Goal: Task Accomplishment & Management: Complete application form

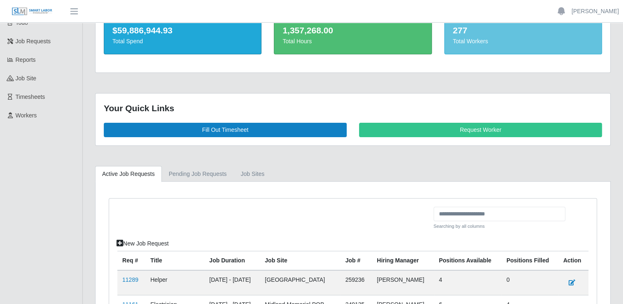
scroll to position [82, 0]
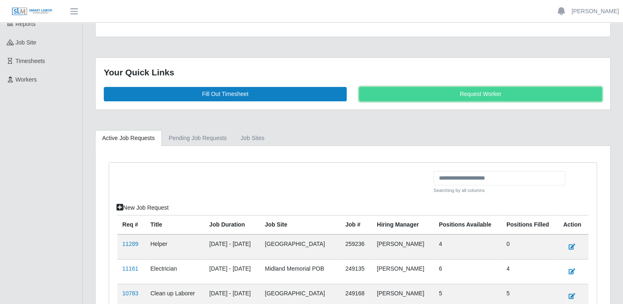
click at [403, 97] on link "Request Worker" at bounding box center [480, 94] width 243 height 14
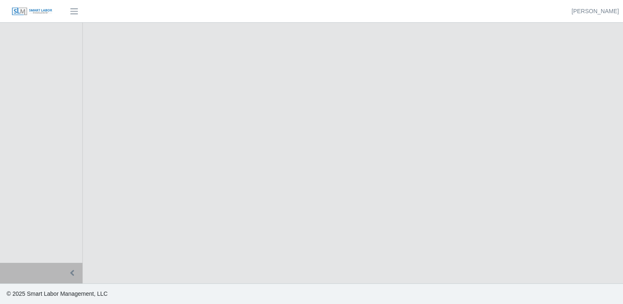
select select
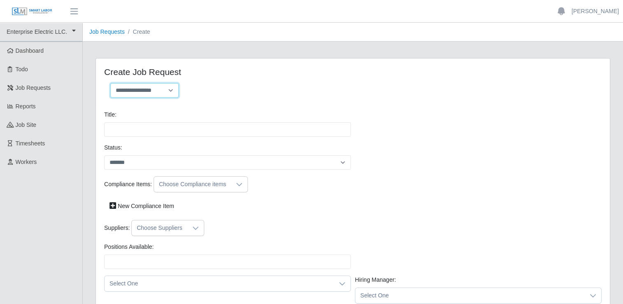
click at [149, 91] on select "**********" at bounding box center [144, 90] width 68 height 14
select select "**********"
click at [110, 83] on select "**********" at bounding box center [144, 90] width 68 height 14
type input "**********"
type input "*"
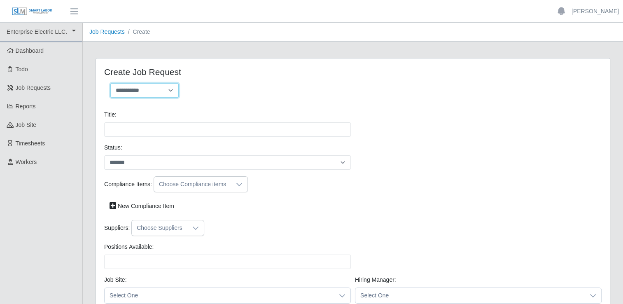
type input "*"
click at [196, 102] on div "**********" at bounding box center [225, 93] width 255 height 21
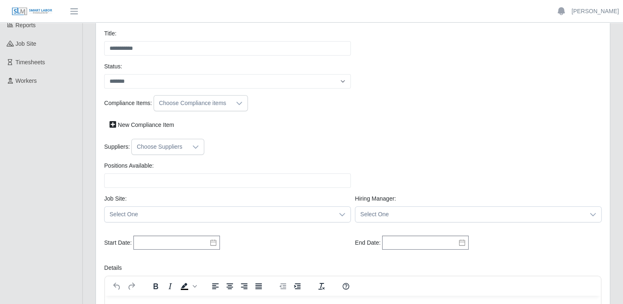
scroll to position [41, 0]
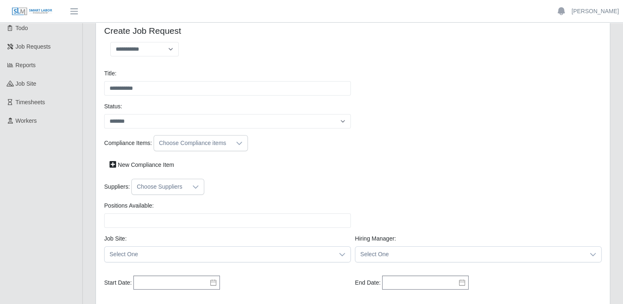
click at [235, 147] on div at bounding box center [239, 142] width 16 height 15
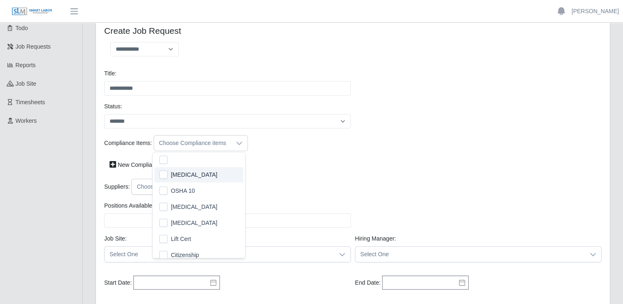
click at [210, 177] on li "Drug Screen" at bounding box center [198, 174] width 89 height 15
click at [197, 195] on li "OSHA 10" at bounding box center [198, 190] width 89 height 15
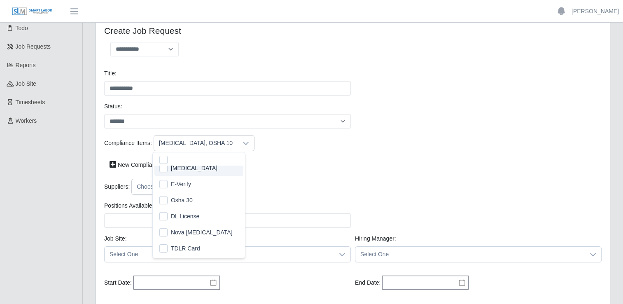
scroll to position [130, 0]
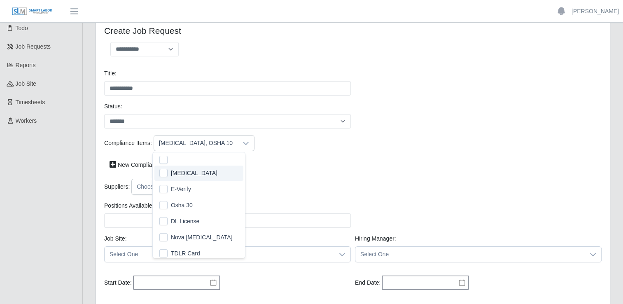
click at [306, 172] on div "Compliance Items: Drug Screen, OSHA 10 New Compliance Item" at bounding box center [352, 157] width 501 height 44
click at [181, 189] on div "Choose Suppliers" at bounding box center [160, 186] width 56 height 15
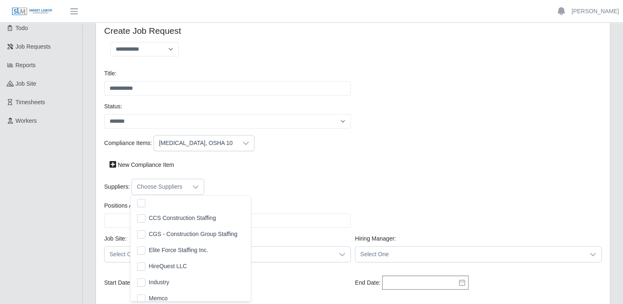
scroll to position [8, 5]
click at [178, 218] on span "CCS Construction Staffing" at bounding box center [182, 218] width 67 height 9
drag, startPoint x: 176, startPoint y: 227, endPoint x: 174, endPoint y: 258, distance: 31.0
click at [176, 228] on li "CGS - Construction Group Staffing" at bounding box center [190, 233] width 117 height 15
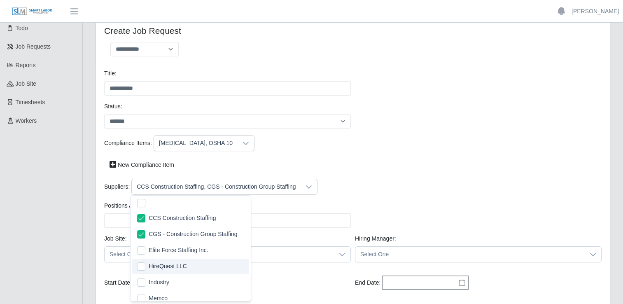
click at [175, 268] on span "HireQuest LLC" at bounding box center [168, 266] width 38 height 9
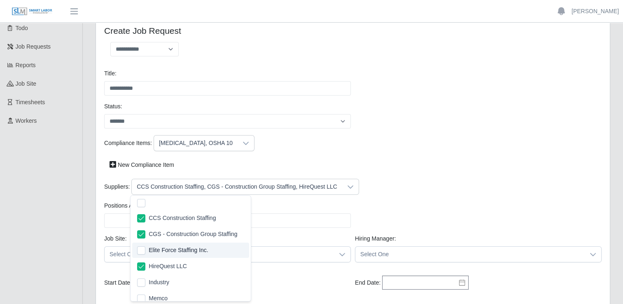
click at [315, 210] on div "Positions Available: Please provide a valid position available number." at bounding box center [227, 214] width 251 height 26
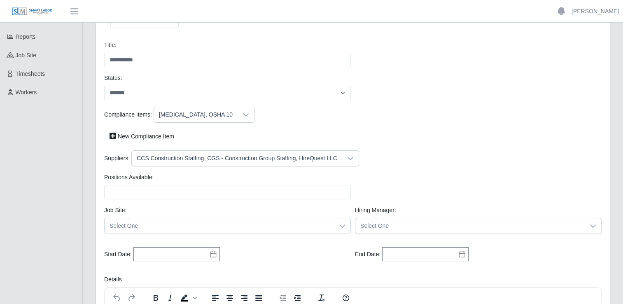
scroll to position [82, 0]
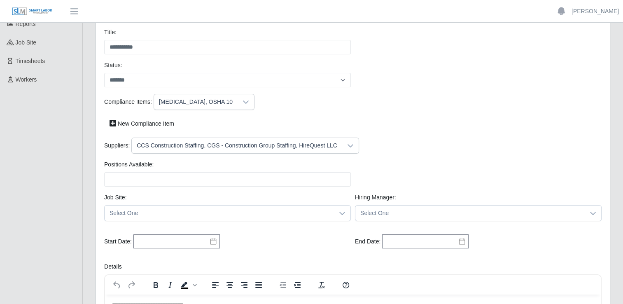
click at [243, 190] on div "Positions Available: Please provide a valid position available number." at bounding box center [352, 176] width 501 height 33
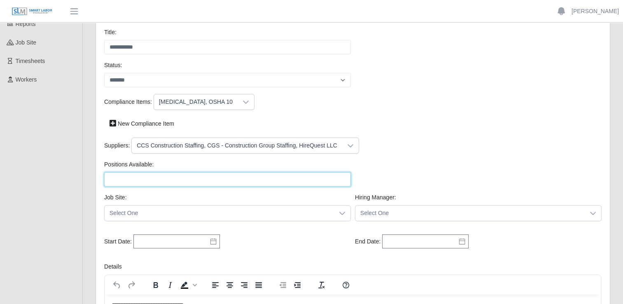
click at [238, 184] on input "Positions Available:" at bounding box center [227, 179] width 247 height 14
type input "**"
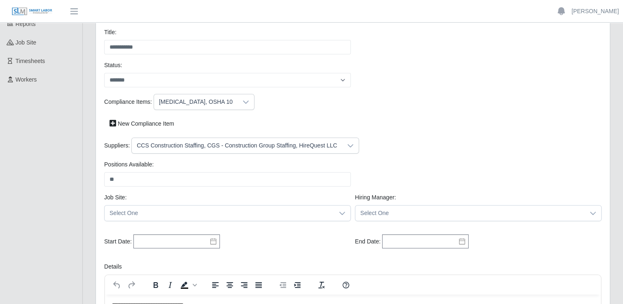
click at [379, 176] on div "Positions Available: ** Please provide a valid position available number." at bounding box center [352, 176] width 501 height 33
click at [238, 217] on span "Select One" at bounding box center [219, 212] width 229 height 15
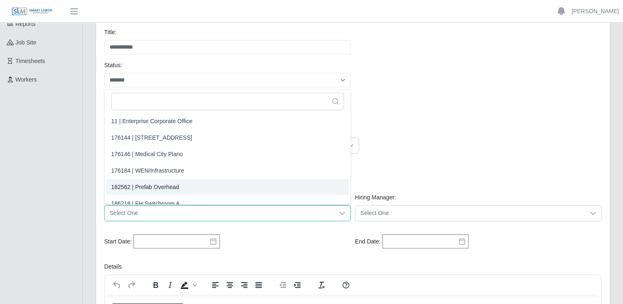
scroll to position [7, 0]
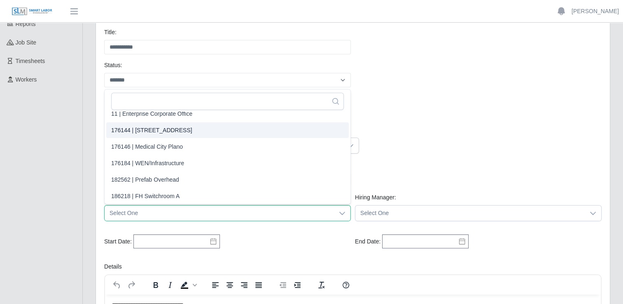
click at [130, 128] on span "176144 | 1200 Broadway" at bounding box center [151, 130] width 81 height 9
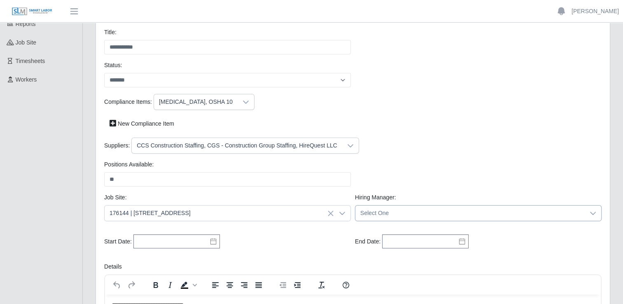
click at [375, 214] on span "Select One" at bounding box center [469, 212] width 229 height 15
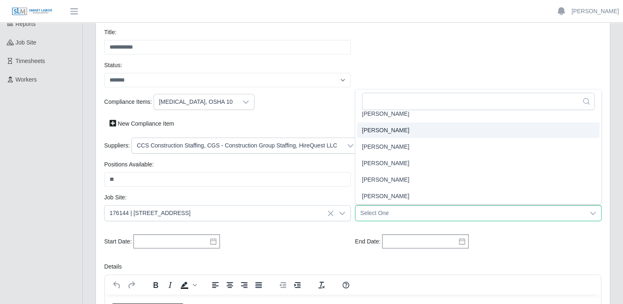
click at [349, 120] on div "New Compliance Item" at bounding box center [352, 123] width 501 height 14
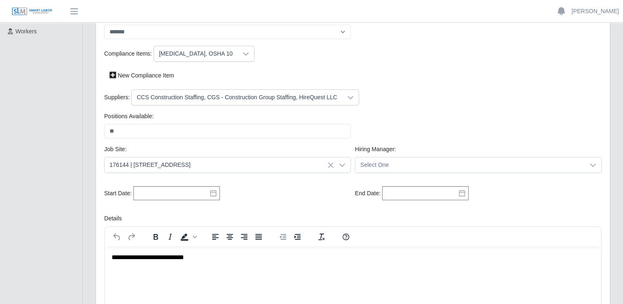
scroll to position [0, 0]
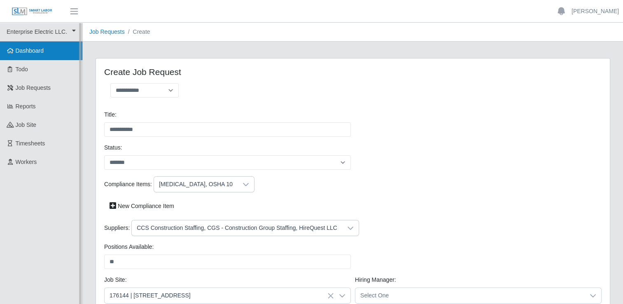
click at [38, 50] on span "Dashboard" at bounding box center [30, 50] width 28 height 7
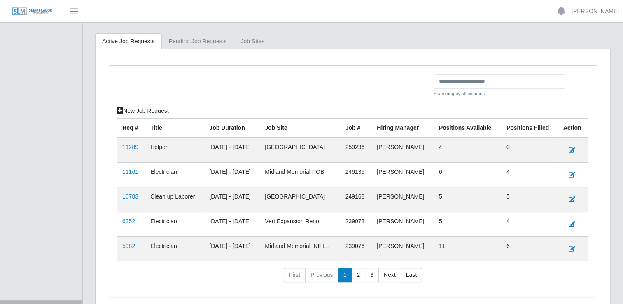
scroll to position [193, 0]
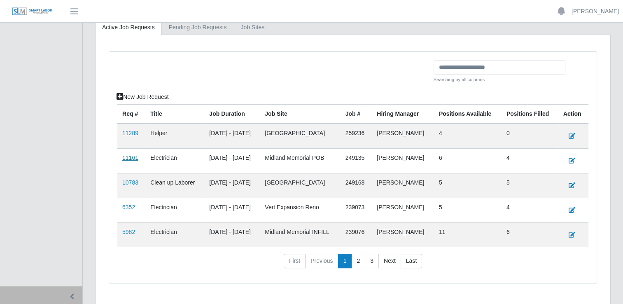
click at [136, 156] on link "11161" at bounding box center [130, 157] width 16 height 7
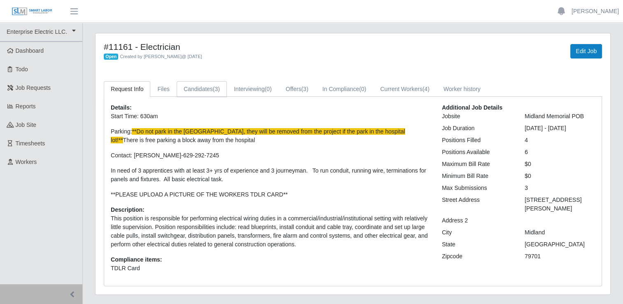
click at [201, 86] on link "Candidates (3)" at bounding box center [202, 89] width 50 height 16
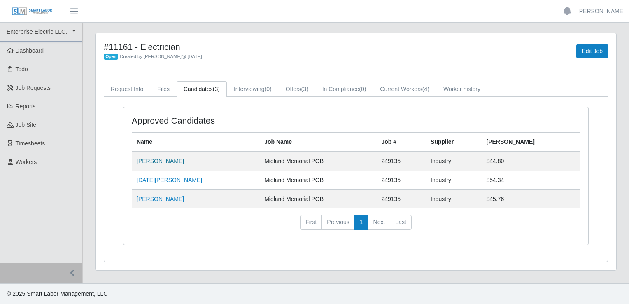
click at [170, 161] on link "[PERSON_NAME]" at bounding box center [160, 161] width 47 height 7
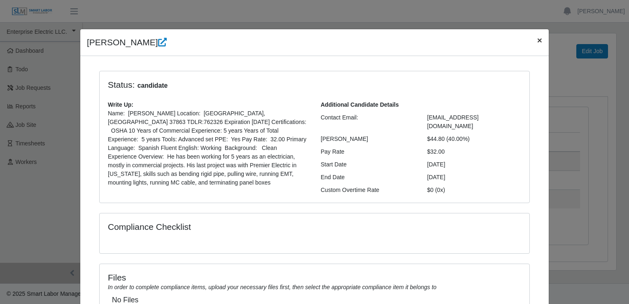
click at [537, 42] on span "×" at bounding box center [539, 39] width 5 height 9
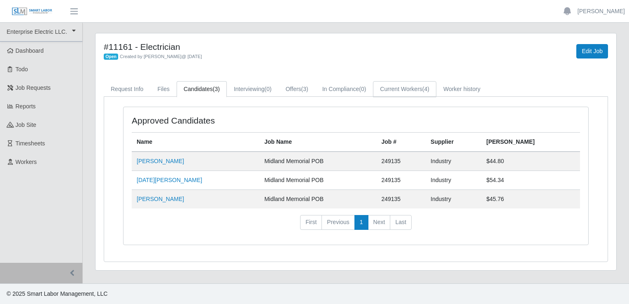
click at [408, 90] on link "Current Workers (4)" at bounding box center [404, 89] width 63 height 16
